Goal: Task Accomplishment & Management: Manage account settings

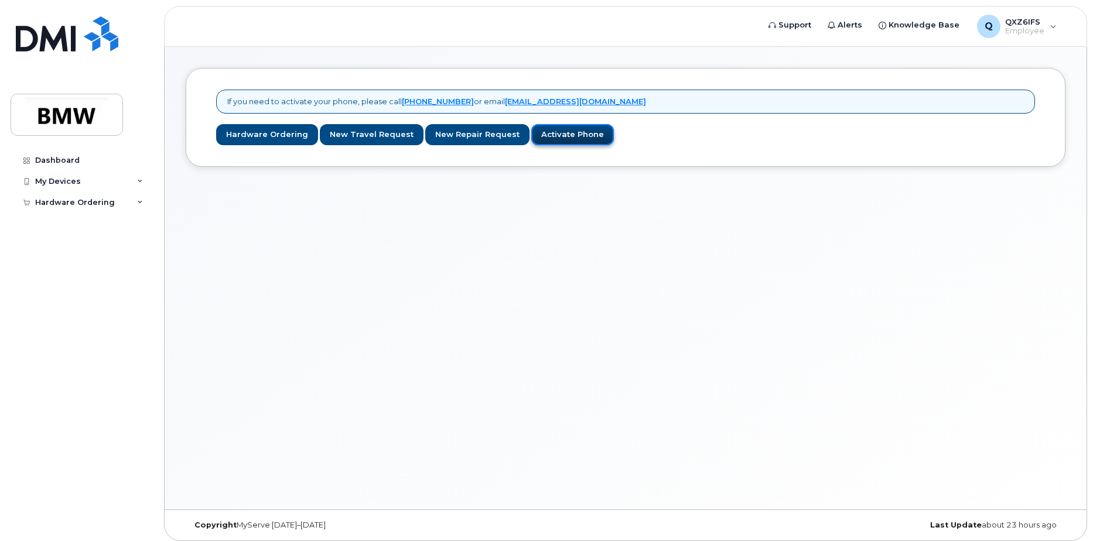
click at [544, 132] on link "Activate Phone" at bounding box center [572, 135] width 83 height 22
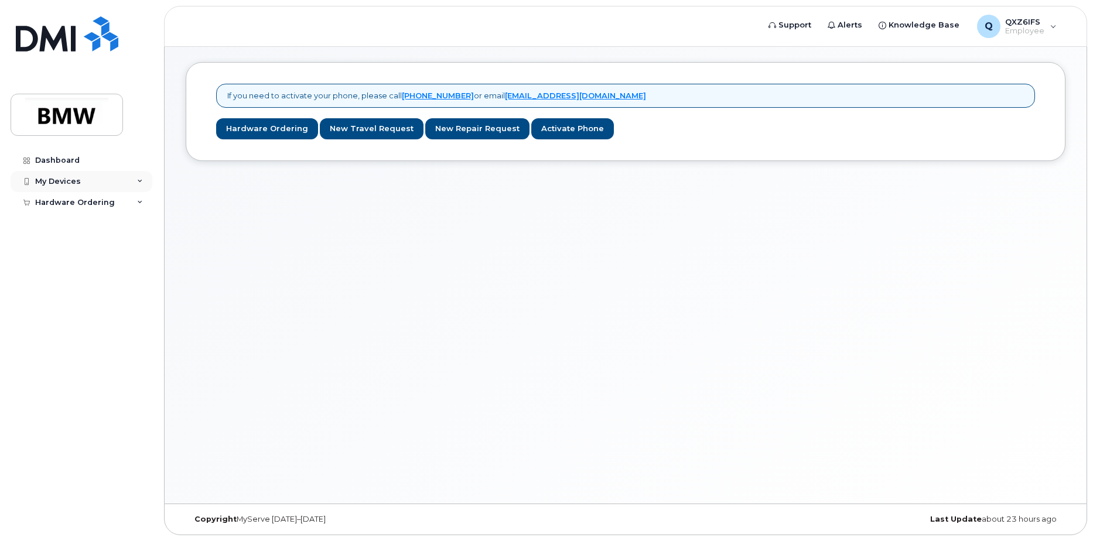
click at [141, 177] on div "My Devices" at bounding box center [82, 181] width 142 height 21
click at [81, 203] on div "Add Device" at bounding box center [63, 203] width 46 height 11
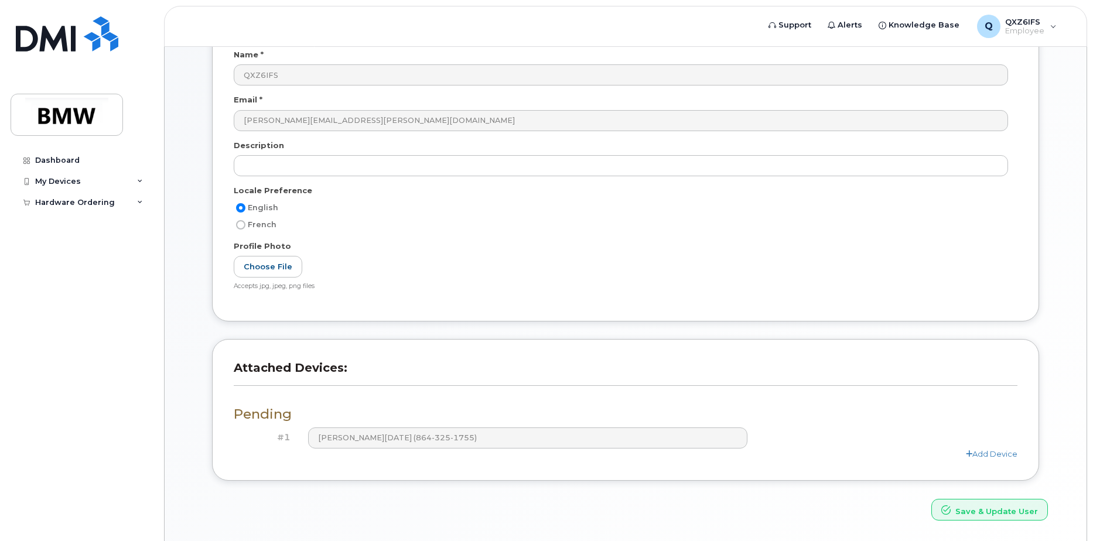
scroll to position [96, 0]
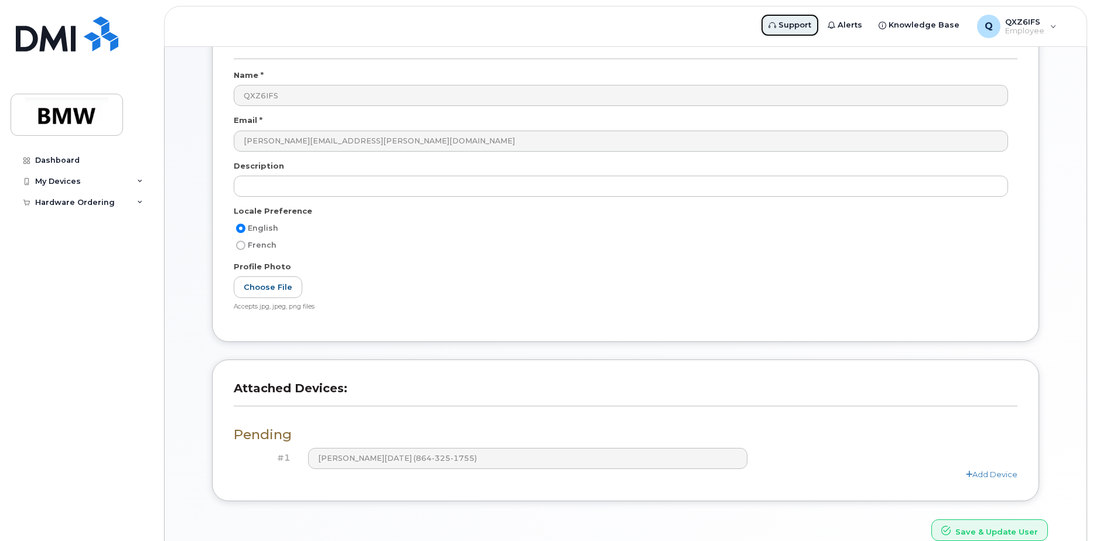
click at [797, 23] on span "Support" at bounding box center [794, 25] width 33 height 12
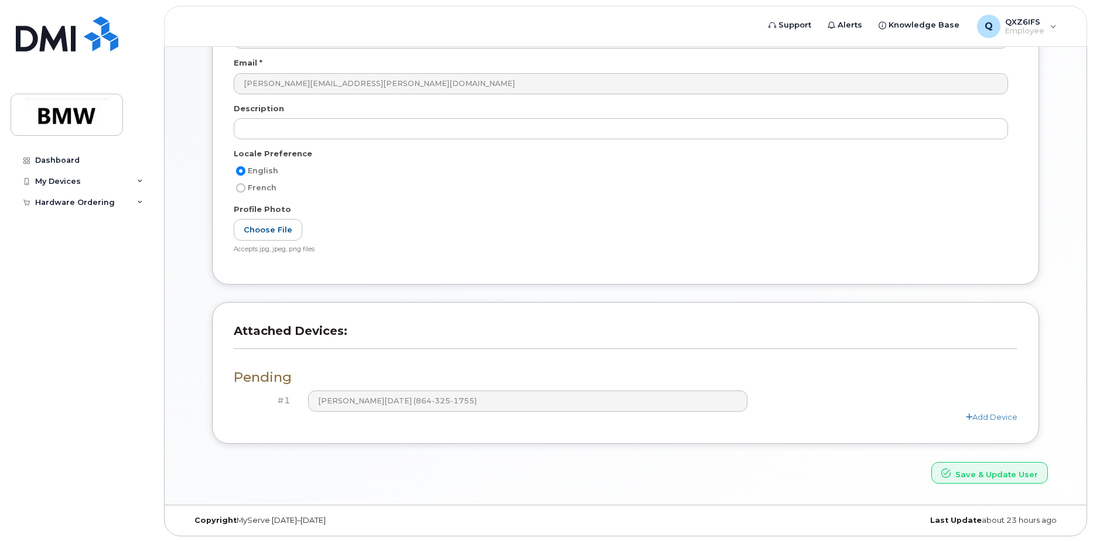
scroll to position [155, 0]
click at [141, 181] on icon at bounding box center [140, 182] width 6 height 6
click at [95, 204] on link "Add Device" at bounding box center [91, 203] width 121 height 22
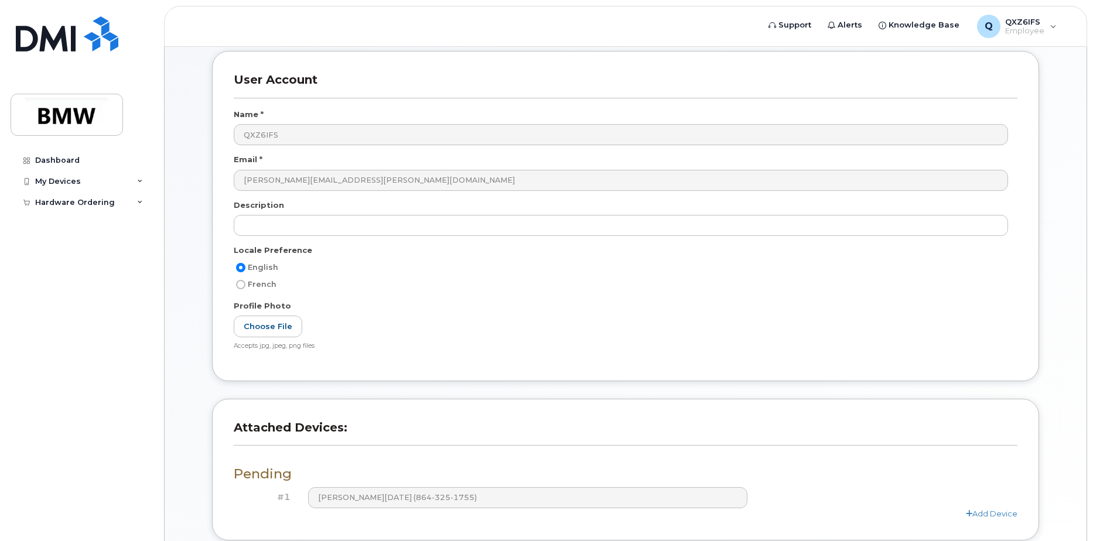
scroll to position [155, 0]
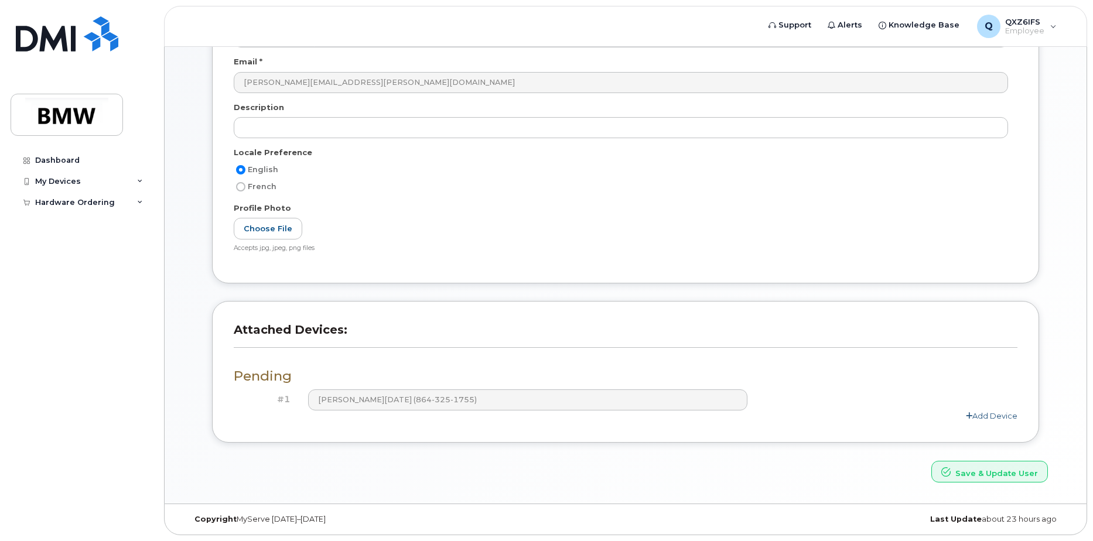
click at [990, 417] on link "Add Device" at bounding box center [991, 415] width 52 height 9
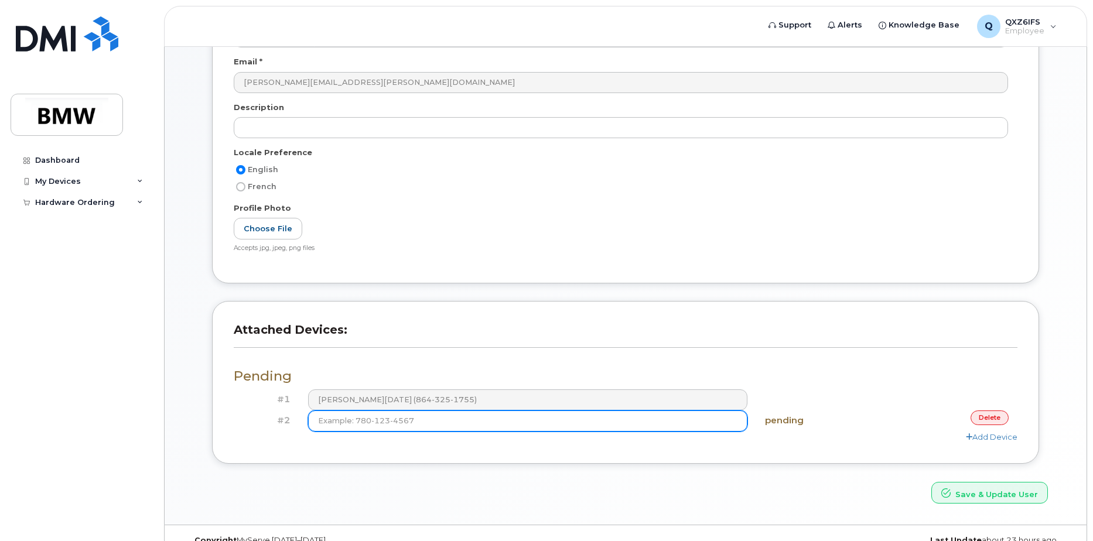
click at [425, 422] on input at bounding box center [528, 420] width 440 height 21
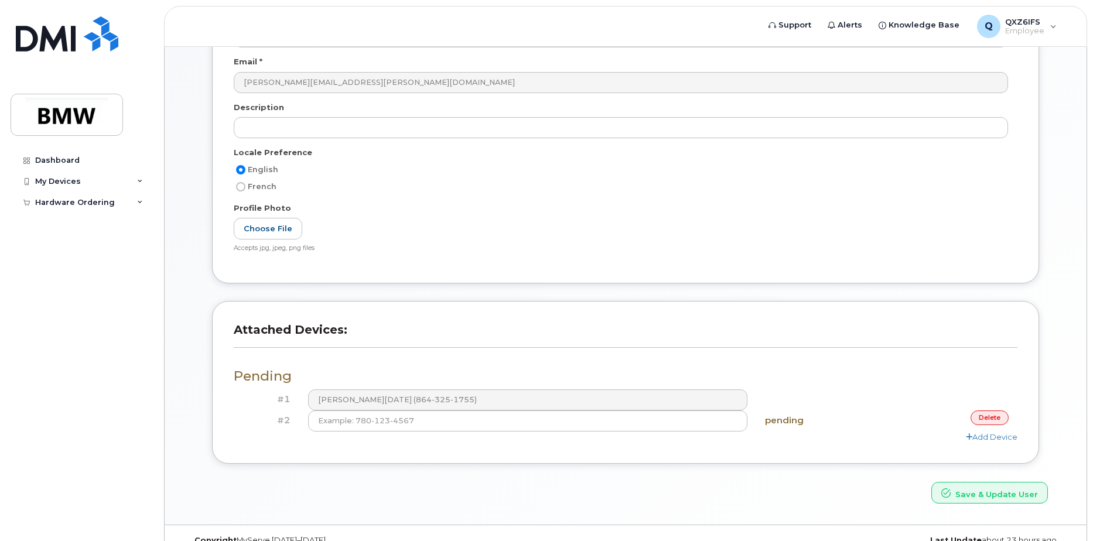
click at [990, 421] on link "delete" at bounding box center [989, 417] width 38 height 15
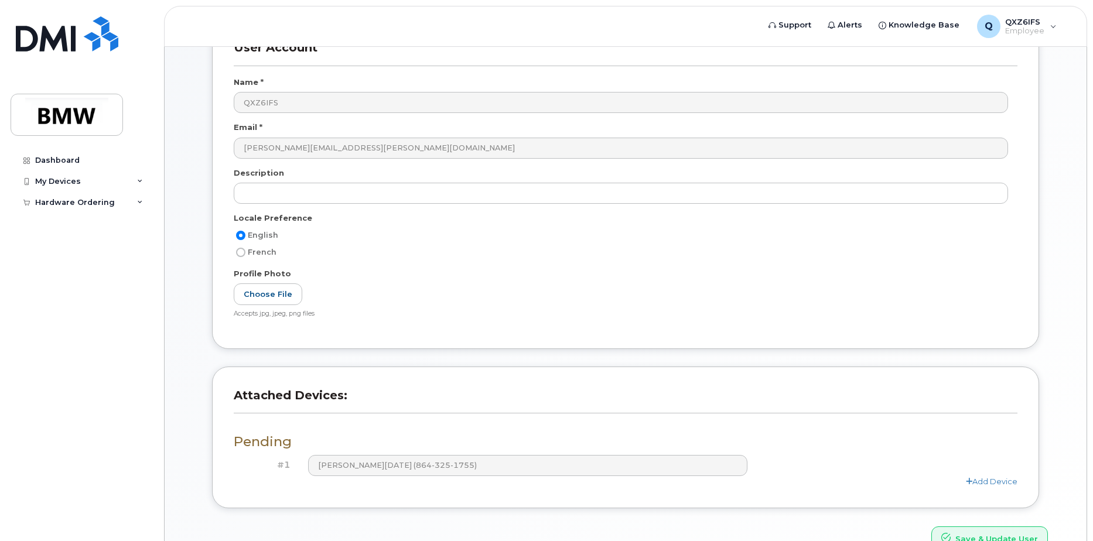
scroll to position [0, 0]
